Goal: Information Seeking & Learning: Learn about a topic

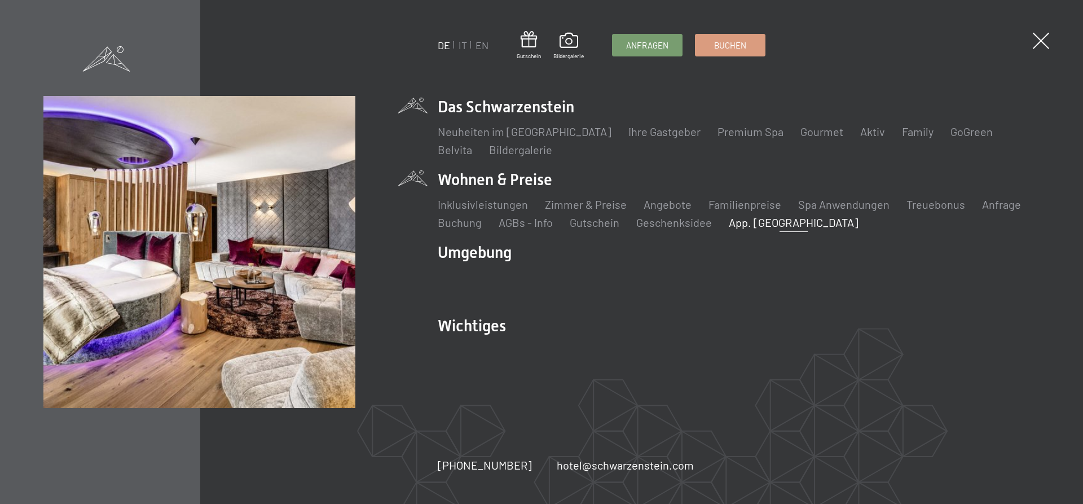
click at [769, 226] on link "App. [GEOGRAPHIC_DATA]" at bounding box center [794, 222] width 130 height 14
click at [483, 202] on link "Inklusivleistungen" at bounding box center [483, 204] width 90 height 14
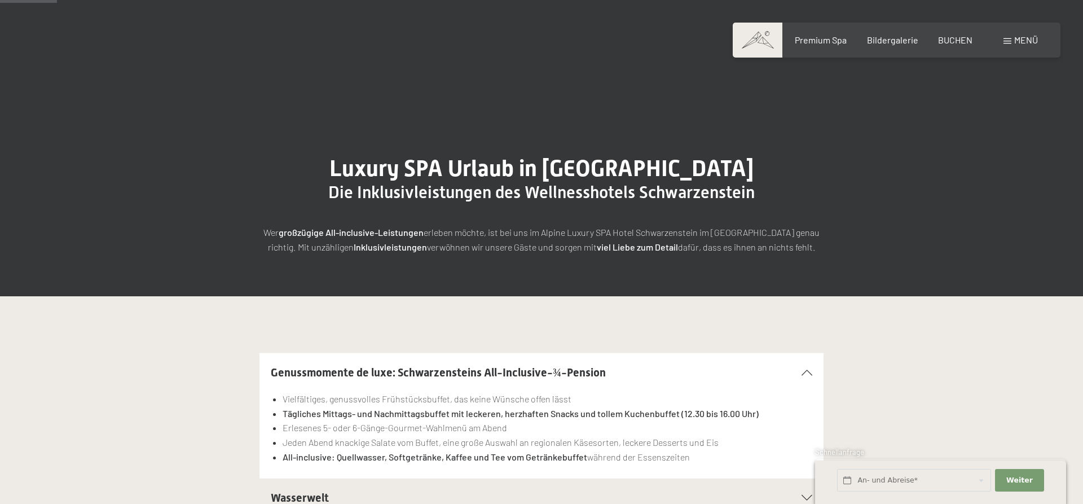
scroll to position [288, 0]
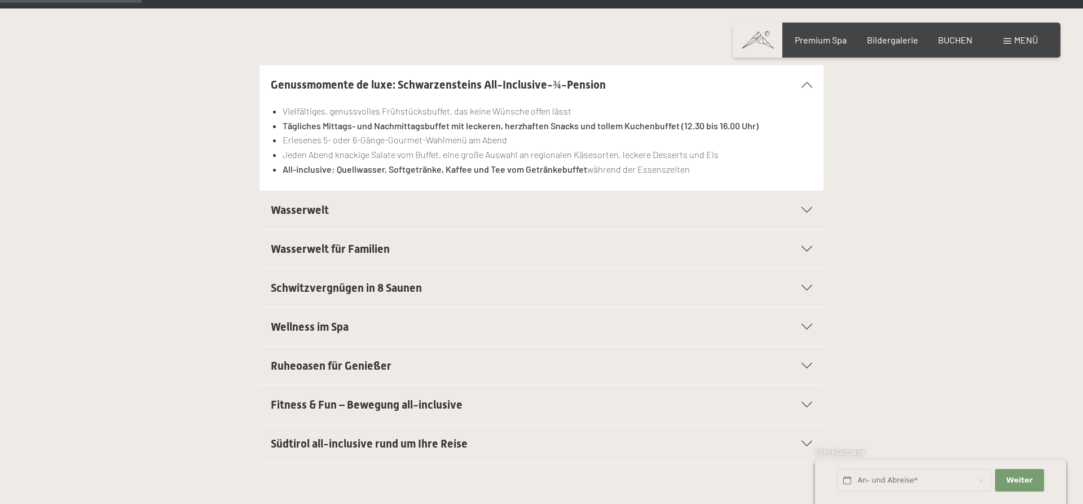
click at [471, 408] on h2 "Fitness & Fun – Bewegung all-inclusive" at bounding box center [514, 404] width 487 height 16
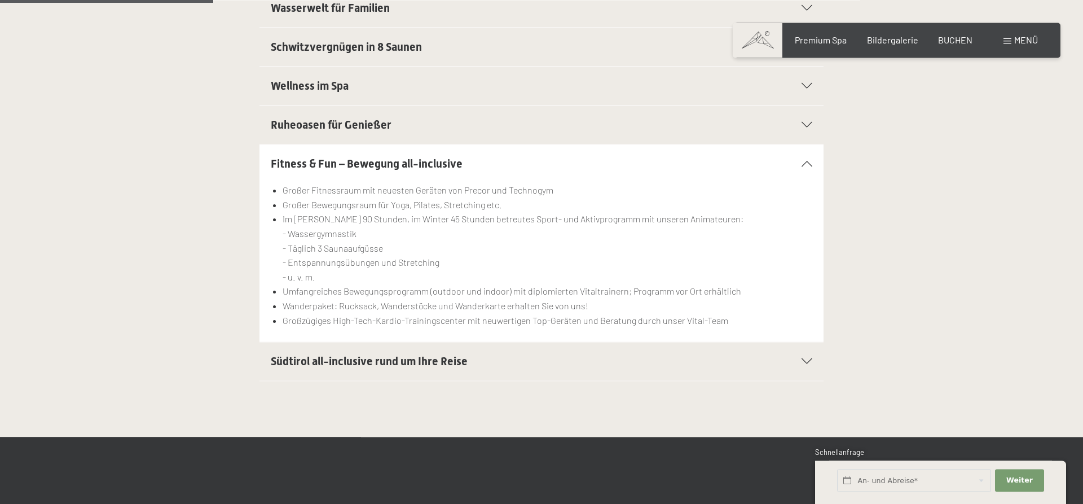
scroll to position [460, 0]
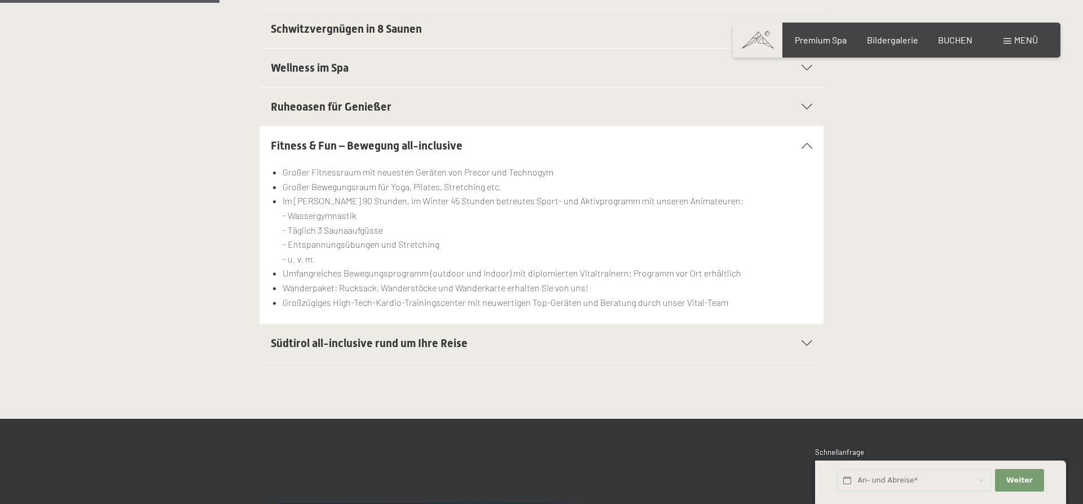
click at [443, 347] on span "Südtirol all-inclusive rund um Ihre Reise" at bounding box center [369, 343] width 197 height 14
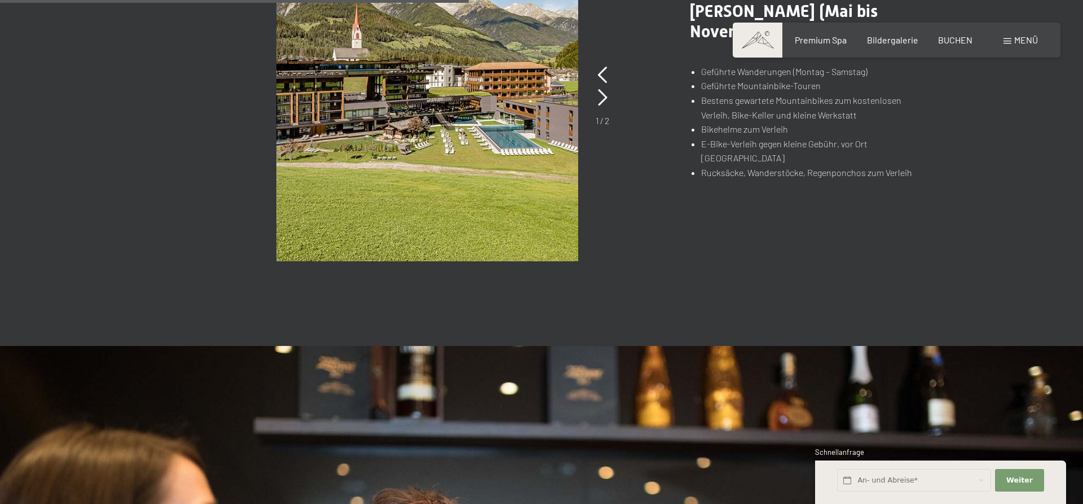
scroll to position [748, 0]
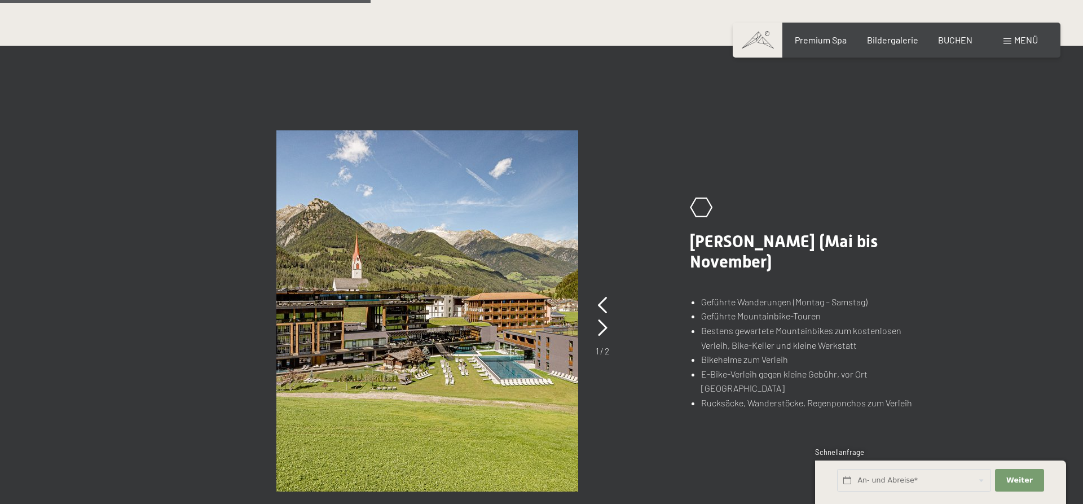
click at [1004, 34] on div "Menü" at bounding box center [1020, 40] width 34 height 12
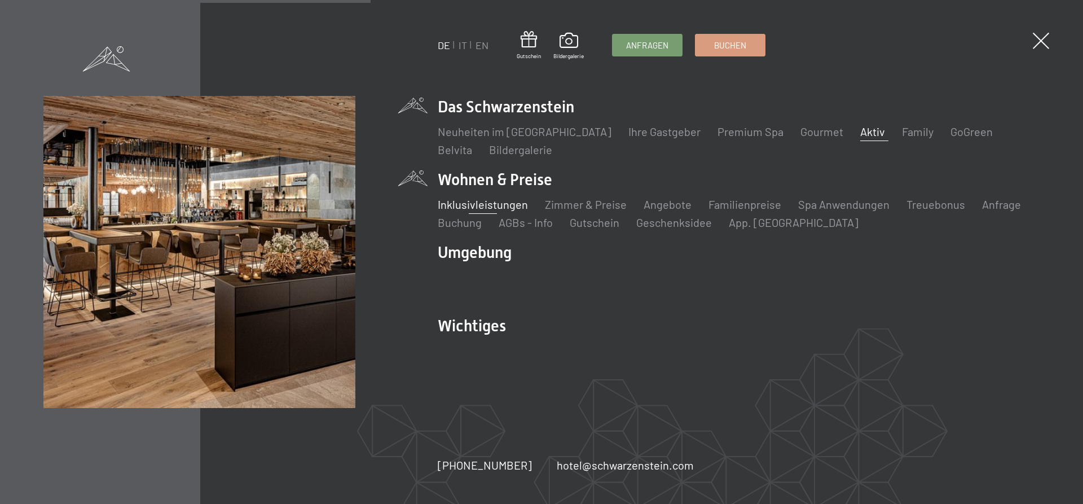
click at [860, 129] on link "Aktiv" at bounding box center [872, 132] width 25 height 14
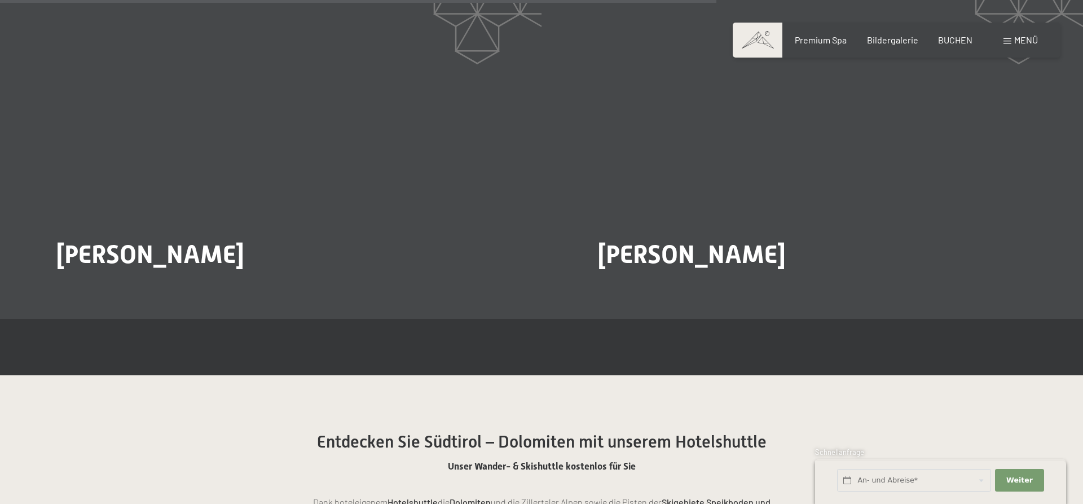
scroll to position [1942, 0]
